Goal: Task Accomplishment & Management: Manage account settings

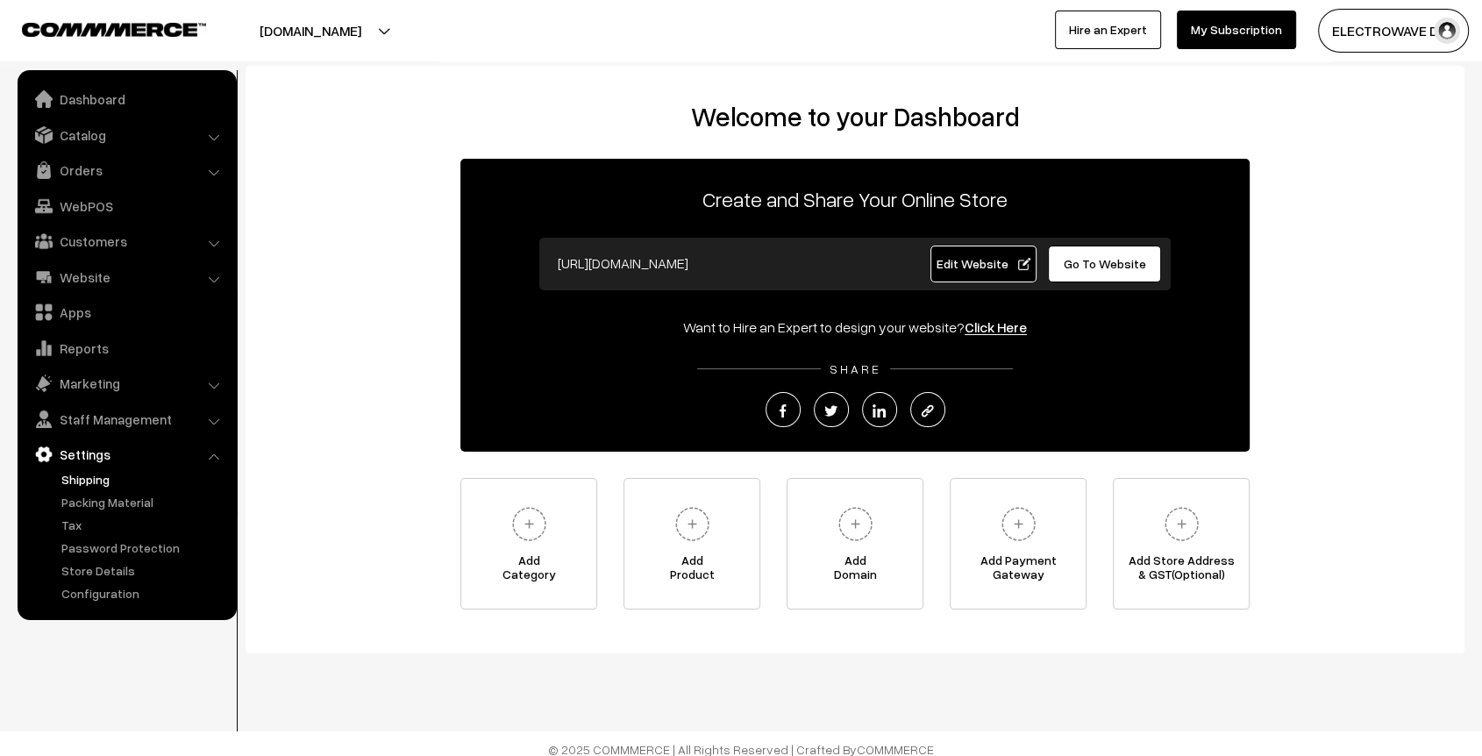
click at [100, 477] on link "Shipping" at bounding box center [144, 479] width 174 height 18
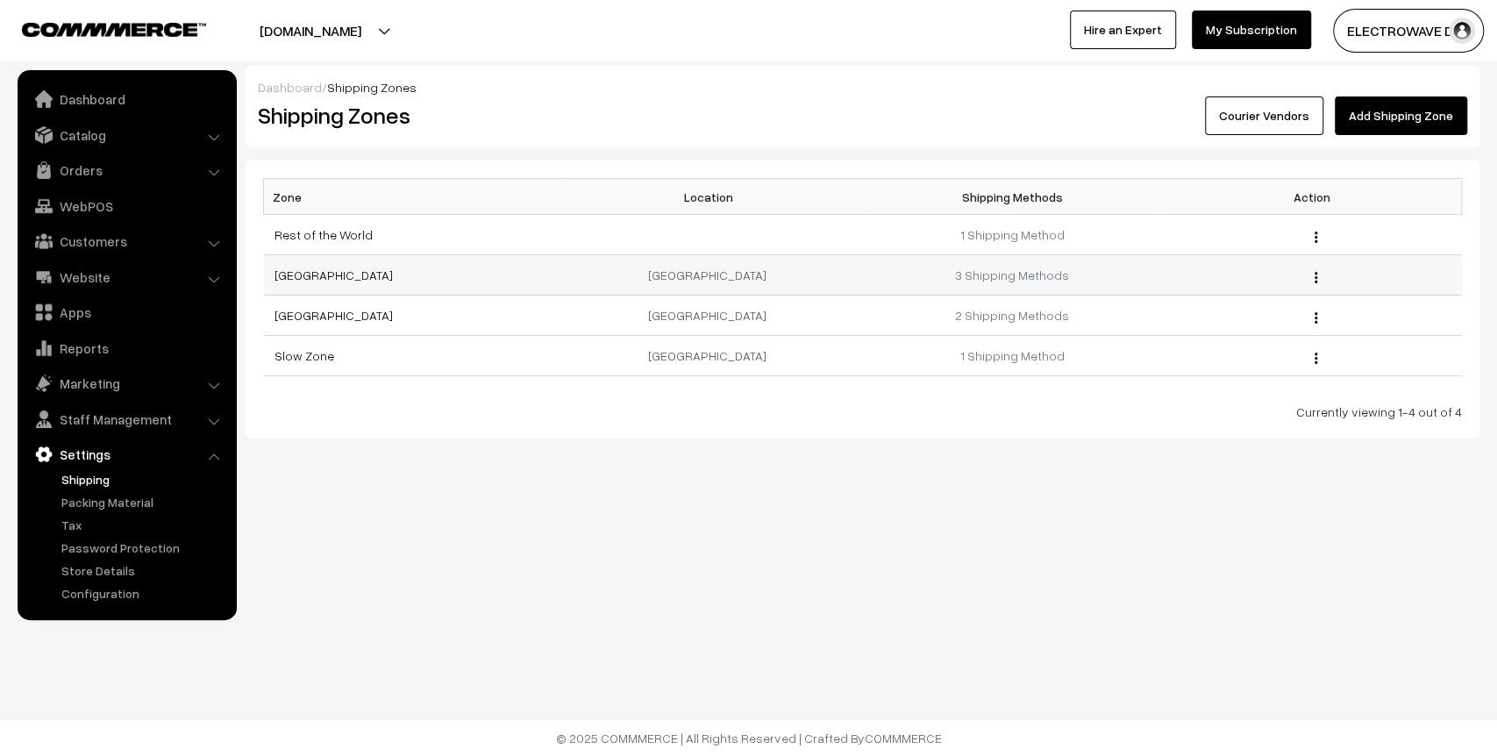
click at [999, 282] on td "3 Shipping Methods" at bounding box center [1013, 275] width 300 height 40
click at [1006, 275] on link "3 Shipping Methods" at bounding box center [1012, 275] width 114 height 15
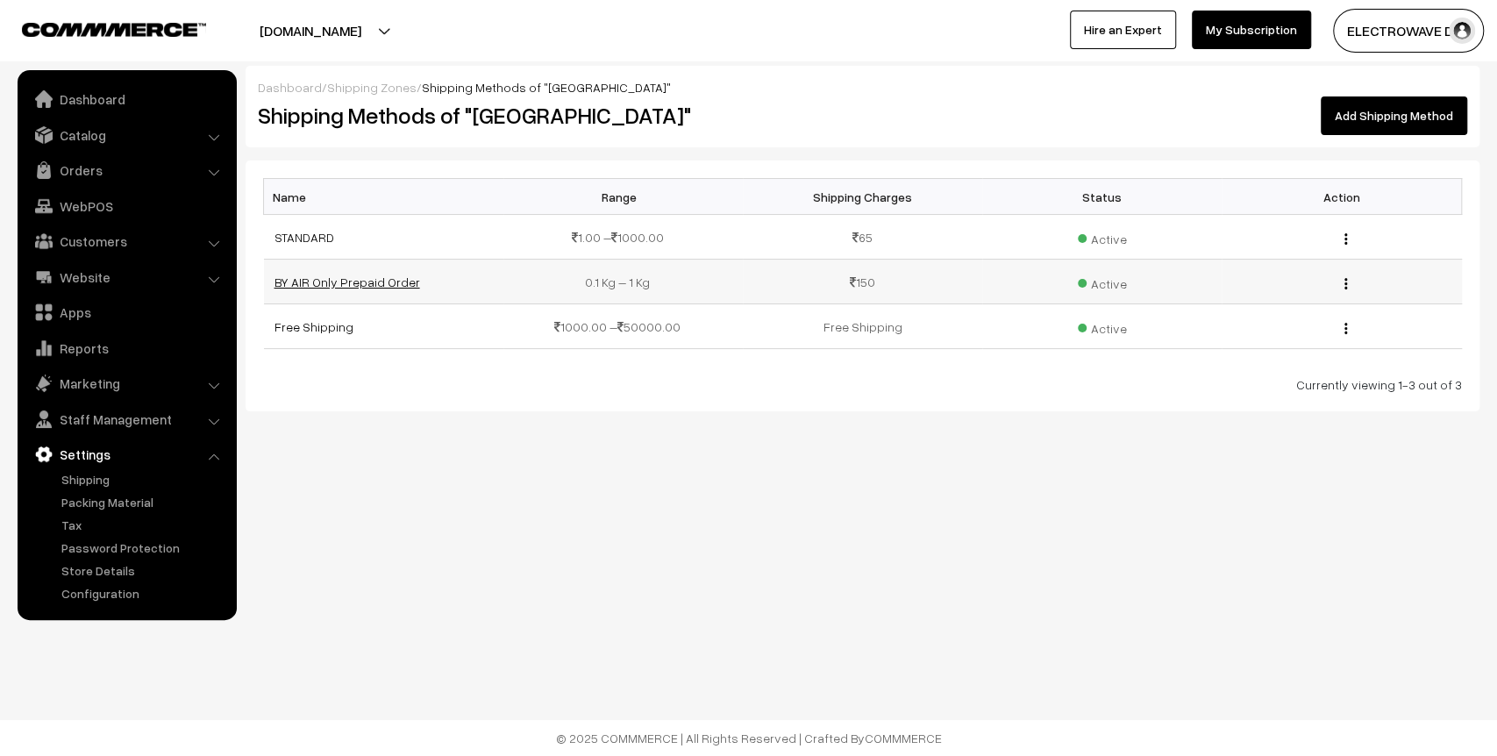
click at [344, 283] on link "BY AIR Only Prepaid Order" at bounding box center [348, 282] width 146 height 15
click at [365, 93] on link "Shipping Zones" at bounding box center [371, 87] width 89 height 15
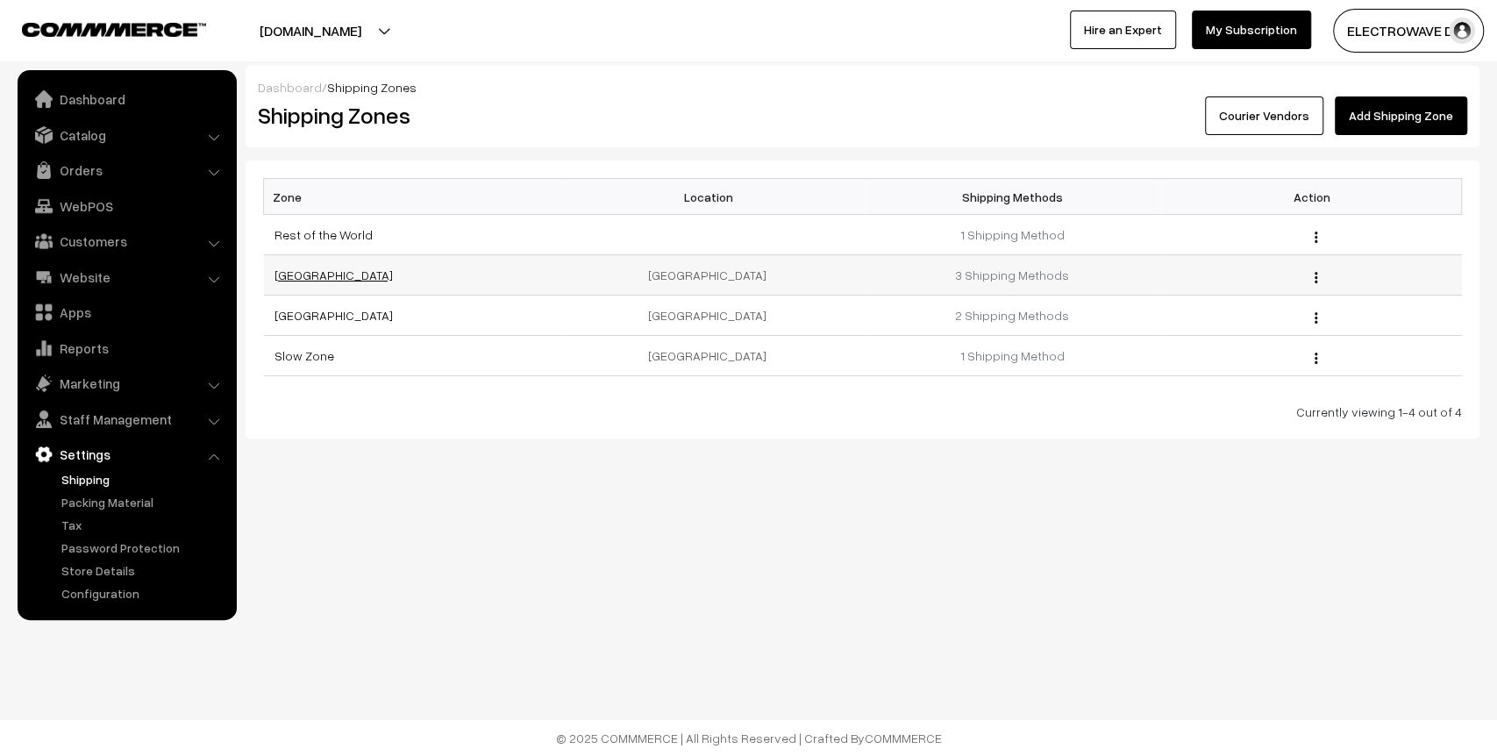
click at [288, 276] on link "India" at bounding box center [334, 275] width 118 height 15
click at [103, 308] on link "Apps" at bounding box center [126, 312] width 209 height 32
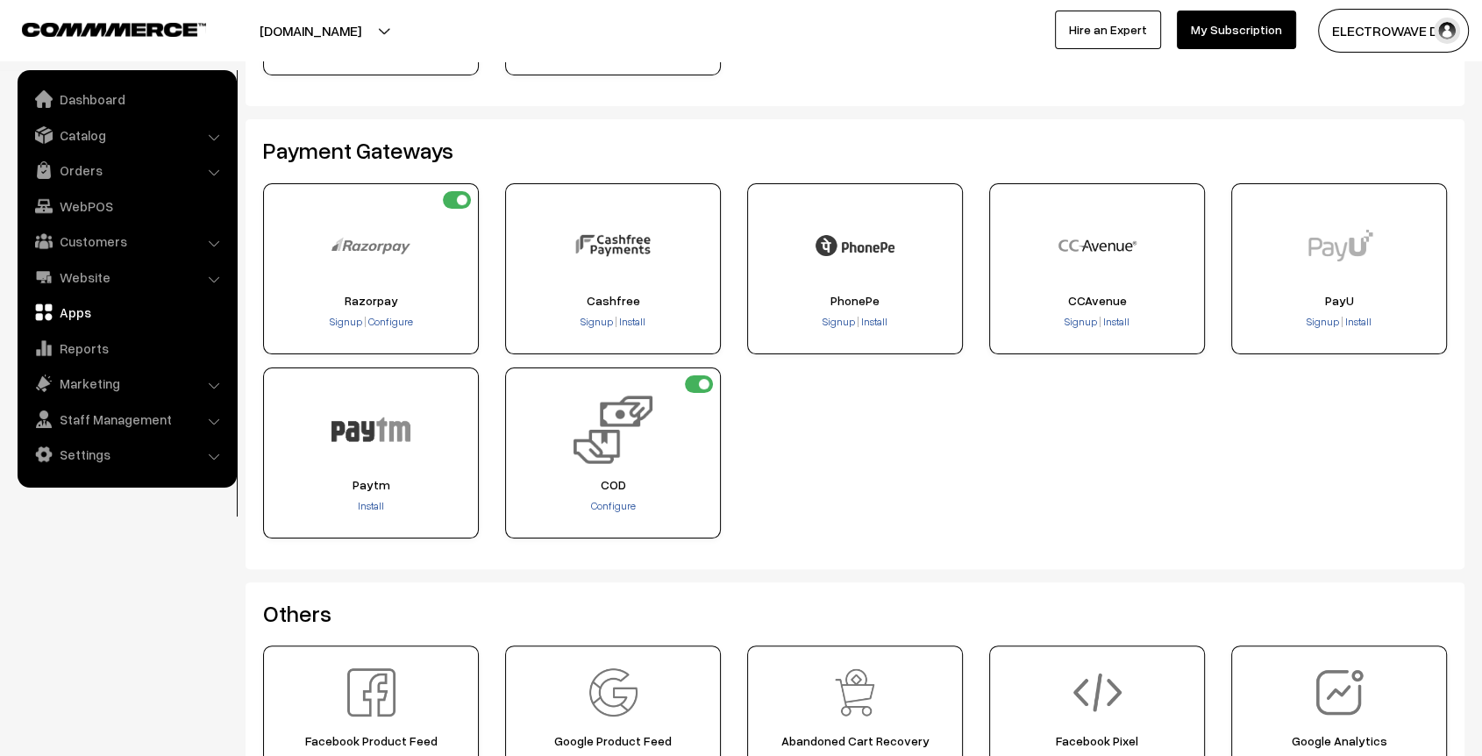
scroll to position [281, 0]
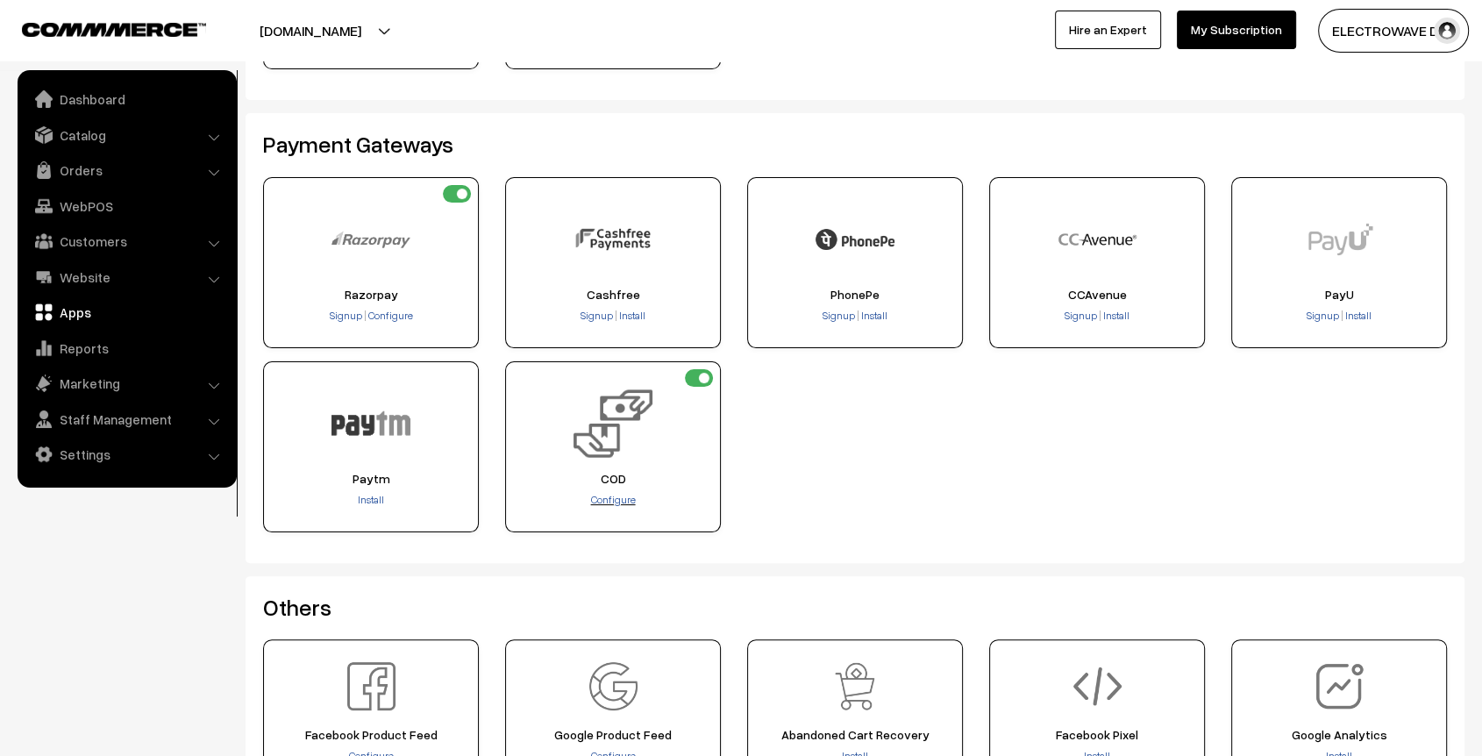
click at [617, 495] on span "Configure" at bounding box center [613, 499] width 45 height 13
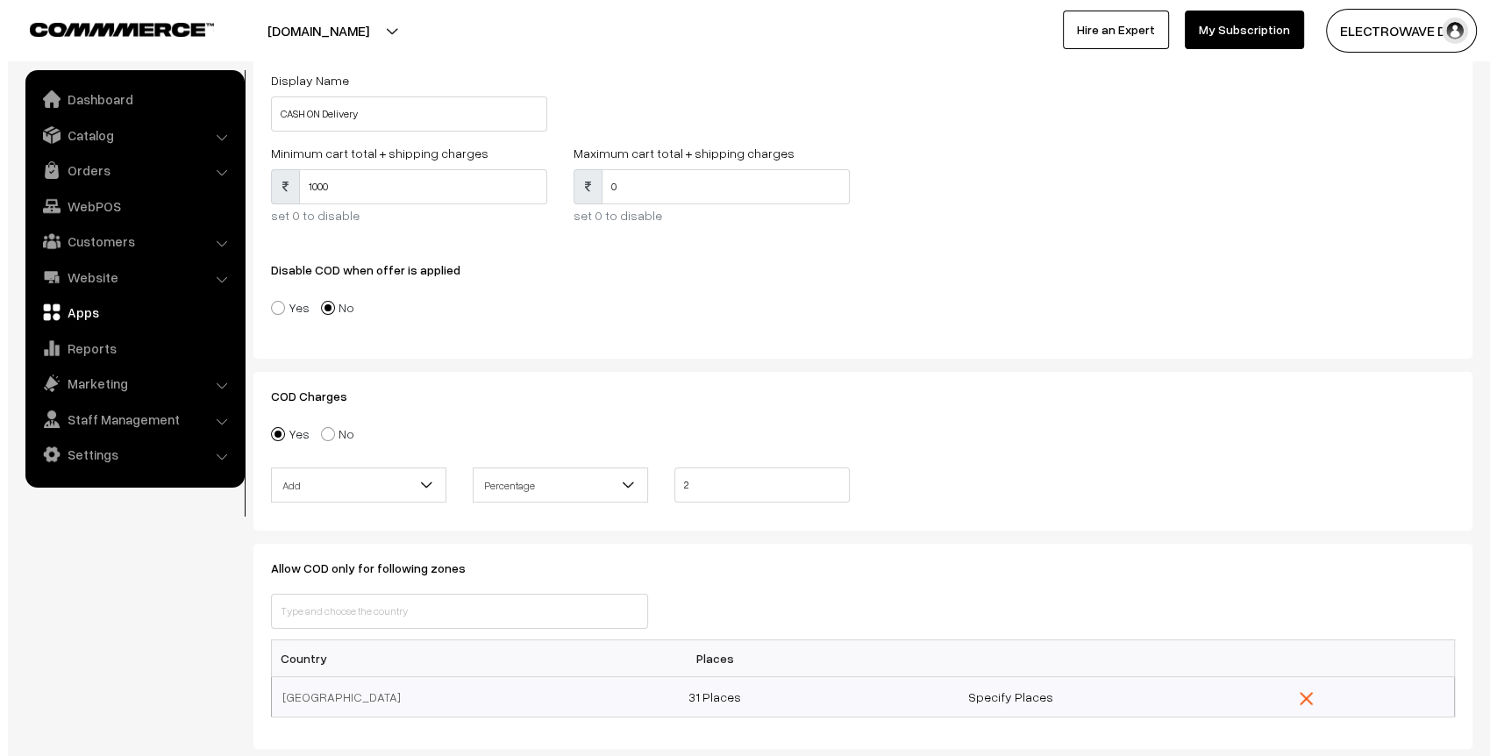
scroll to position [286, 0]
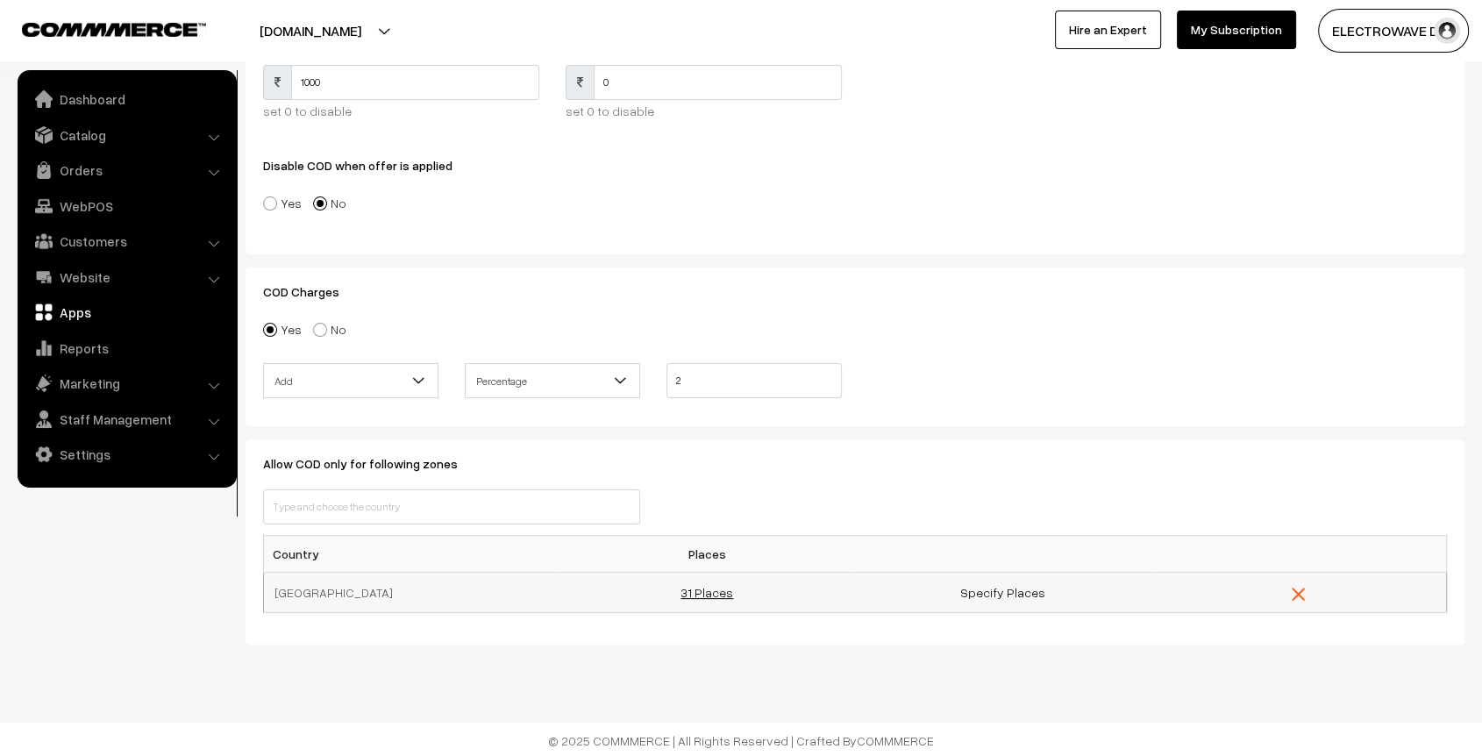
click at [710, 589] on link "31 Places" at bounding box center [707, 592] width 53 height 15
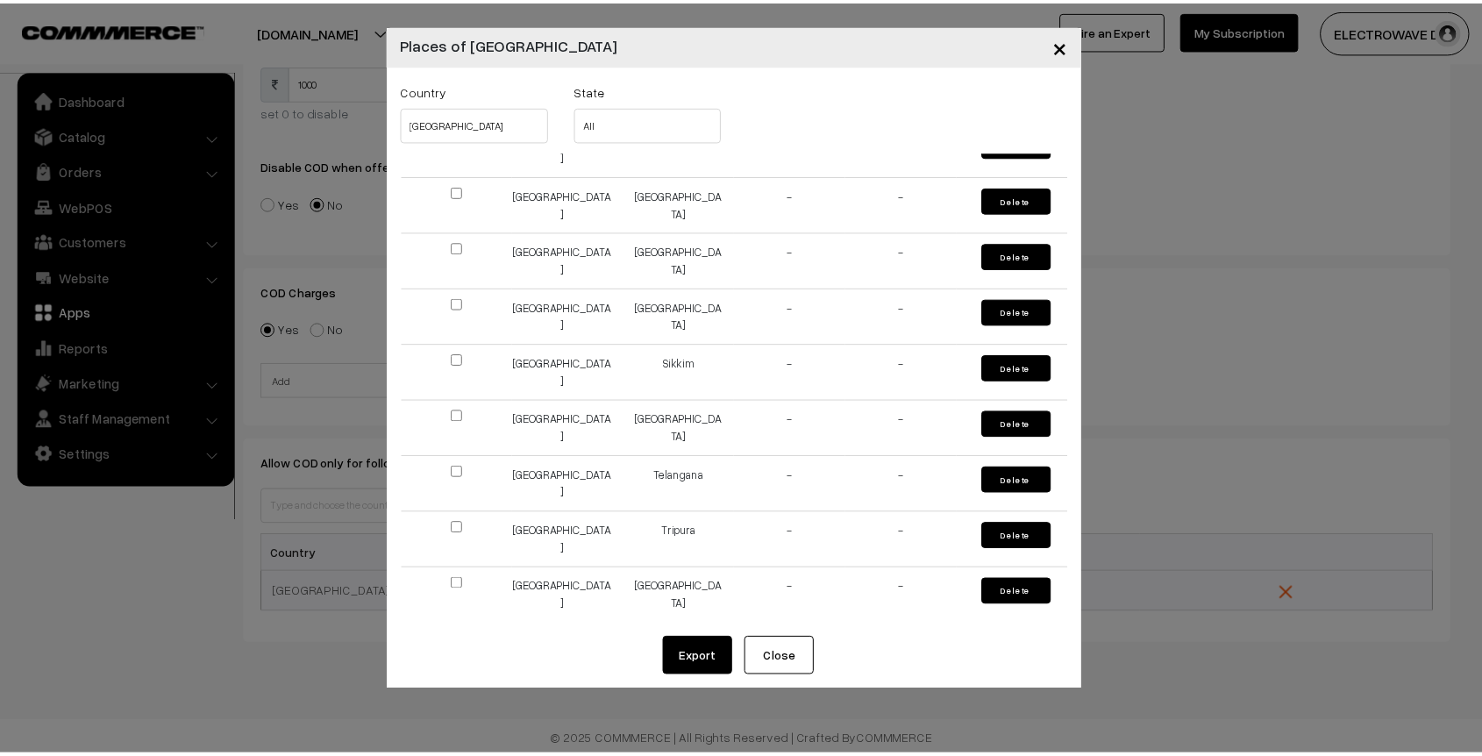
scroll to position [1315, 0]
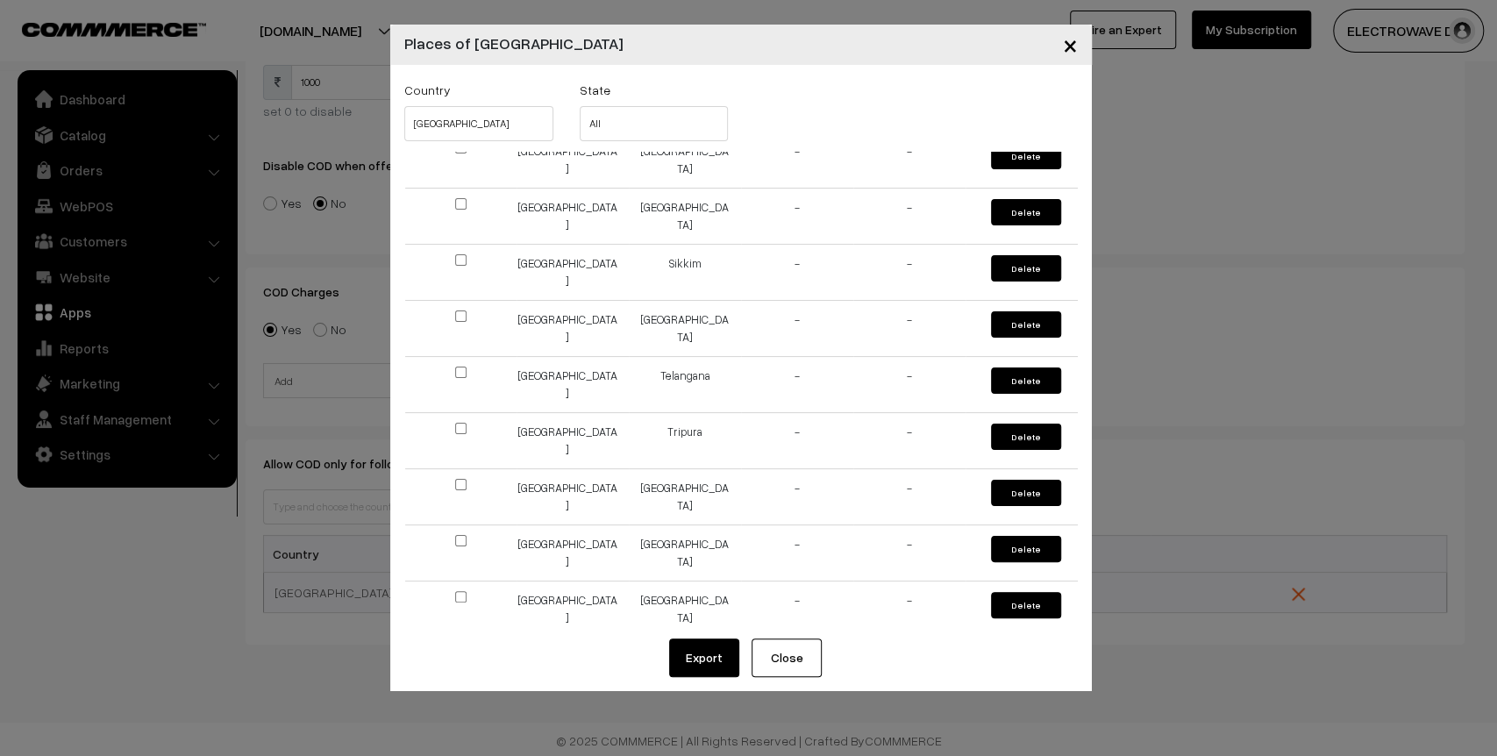
click at [788, 657] on button "Close" at bounding box center [787, 658] width 70 height 39
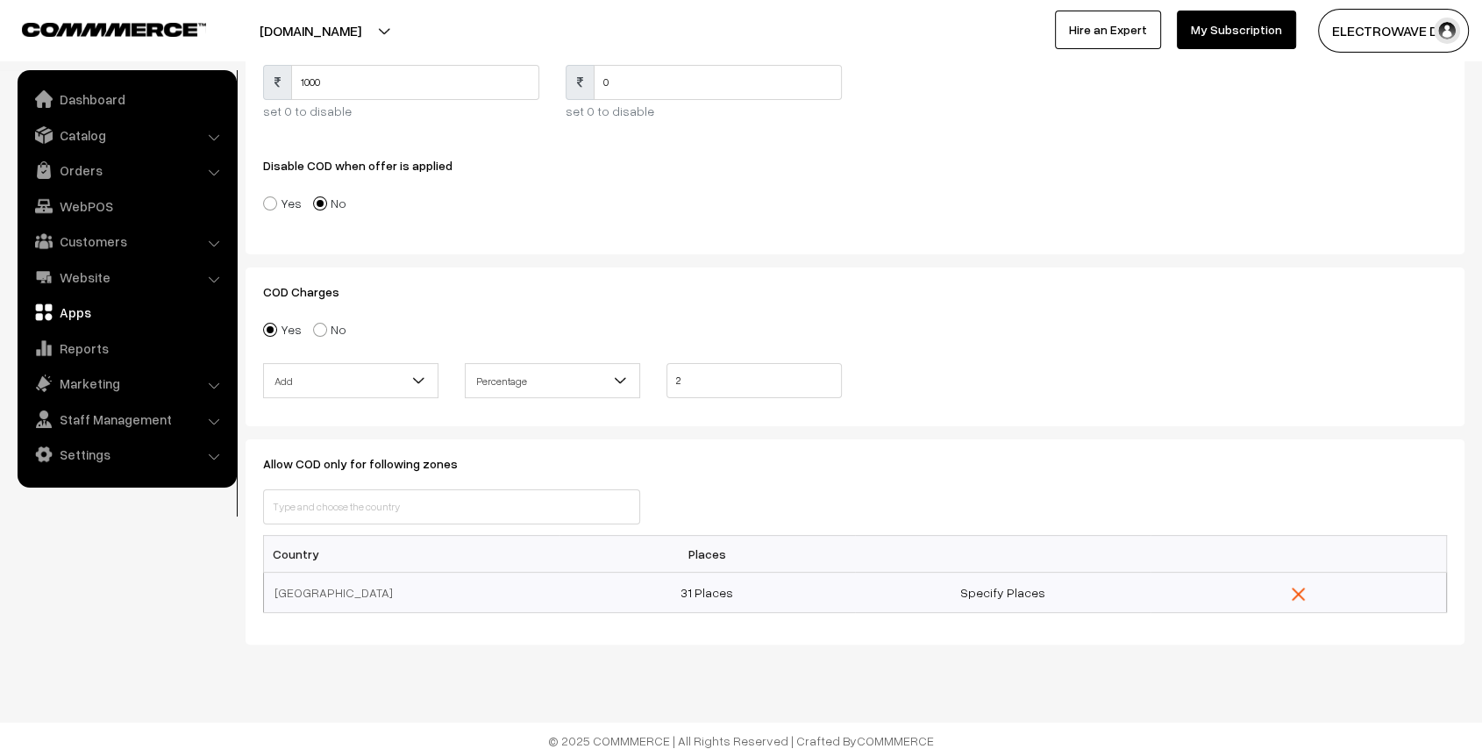
scroll to position [0, 0]
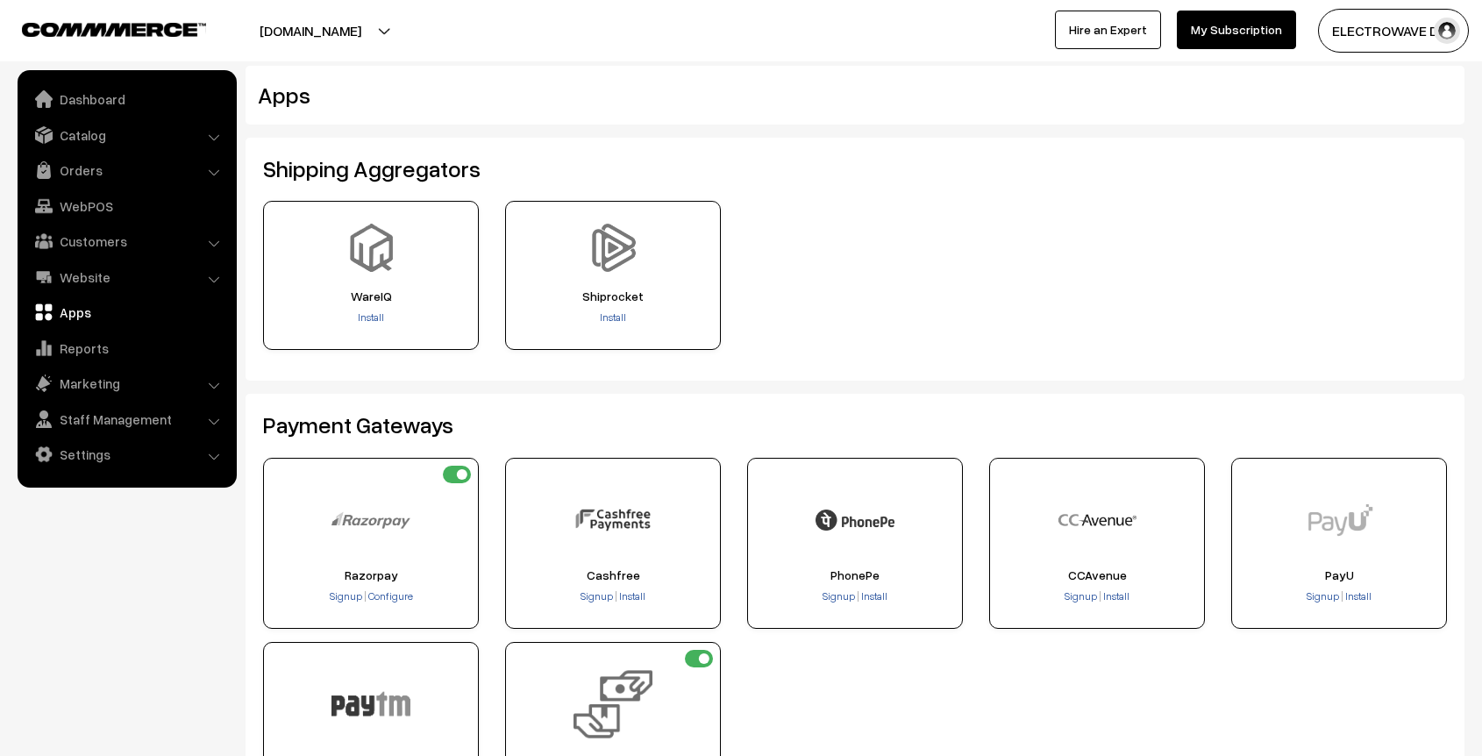
scroll to position [281, 0]
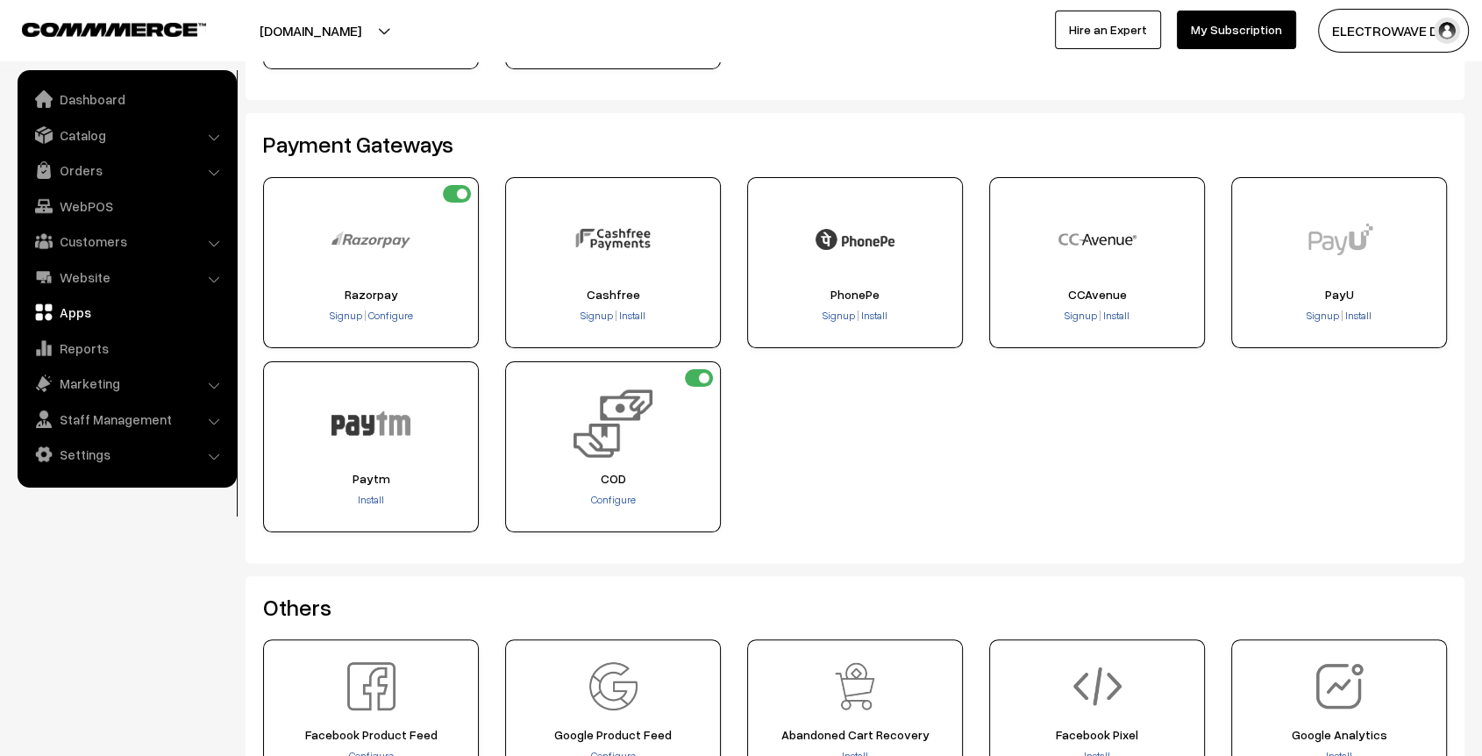
click at [664, 119] on div "Payment Gateways Signup Configure Signup" at bounding box center [855, 337] width 1219 height 449
click at [96, 456] on link "Settings" at bounding box center [126, 455] width 209 height 32
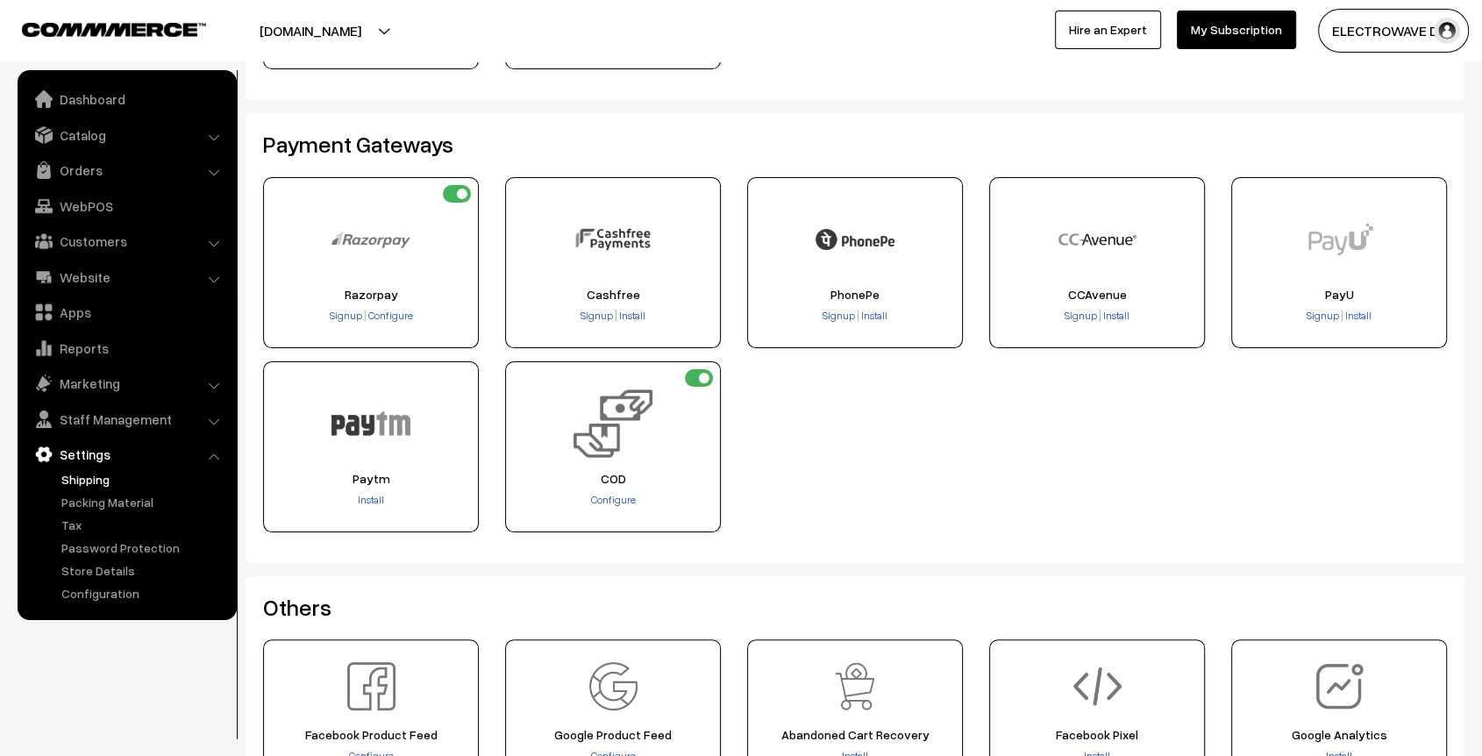
click at [103, 486] on link "Shipping" at bounding box center [144, 479] width 174 height 18
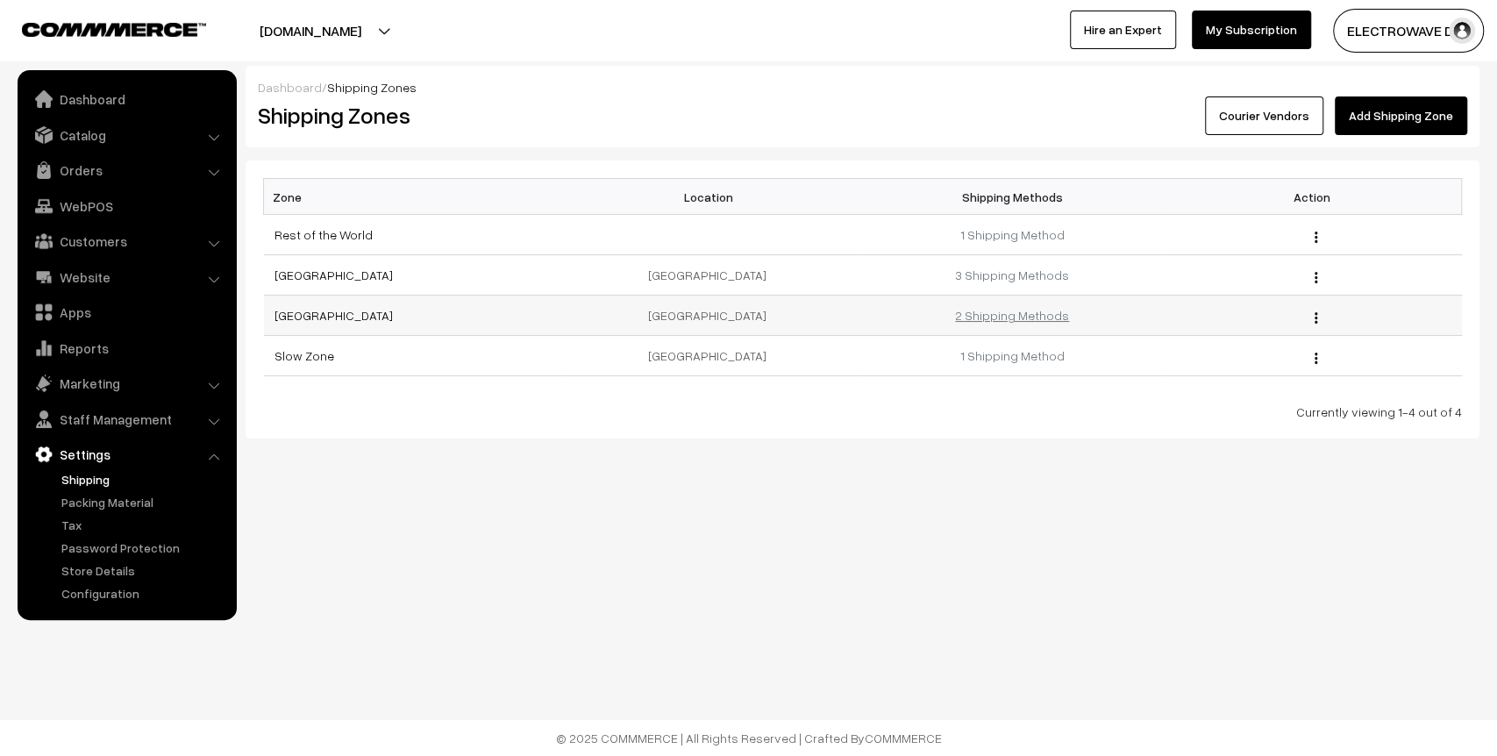
click at [1003, 316] on link "2 Shipping Methods" at bounding box center [1012, 315] width 114 height 15
click at [1021, 358] on link "1 Shipping Method" at bounding box center [1012, 355] width 104 height 15
click at [281, 271] on link "[GEOGRAPHIC_DATA]" at bounding box center [334, 275] width 118 height 15
click at [1031, 269] on link "3 Shipping Methods" at bounding box center [1012, 275] width 114 height 15
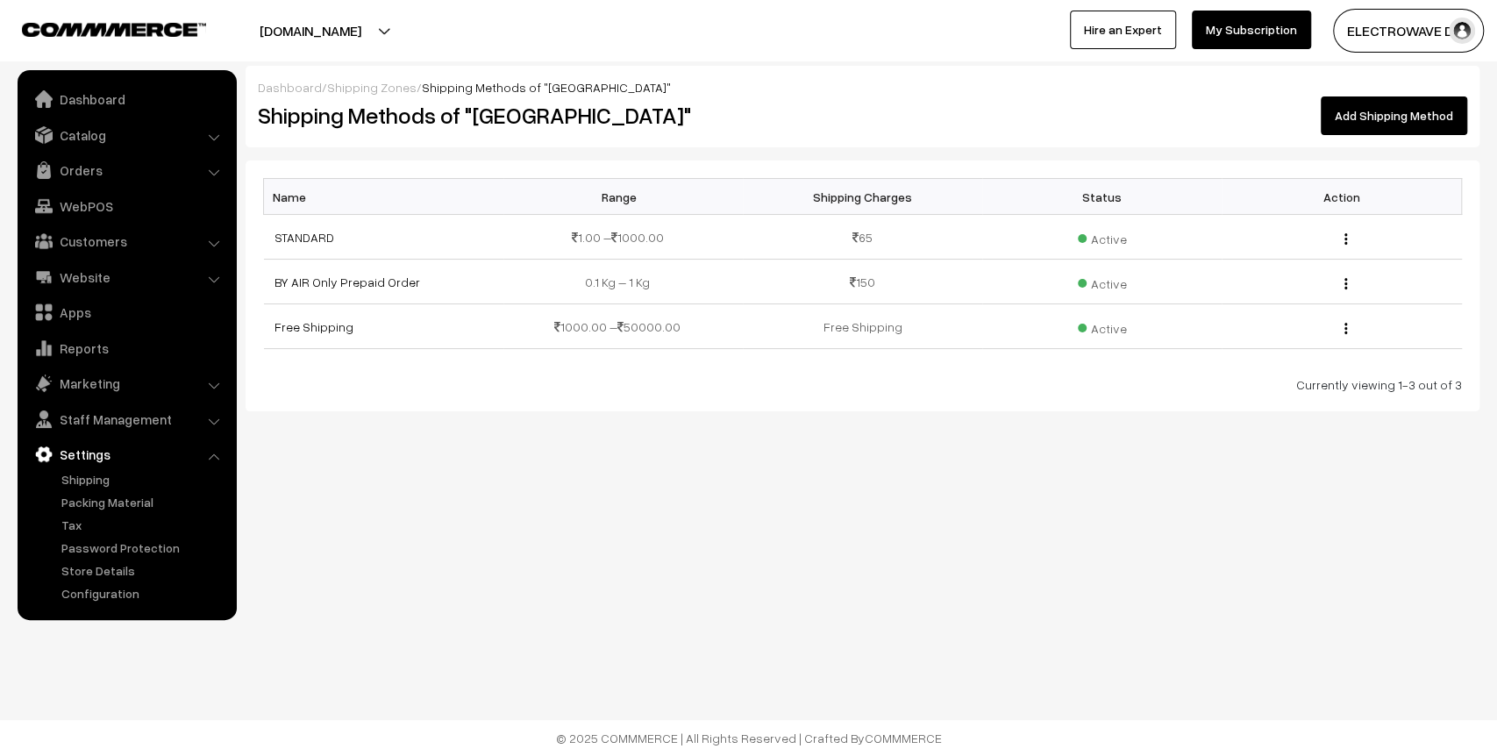
click at [372, 28] on button "[DOMAIN_NAME]" at bounding box center [310, 31] width 225 height 44
click at [367, 86] on link "Go to Website" at bounding box center [323, 85] width 140 height 39
